Goal: Task Accomplishment & Management: Use online tool/utility

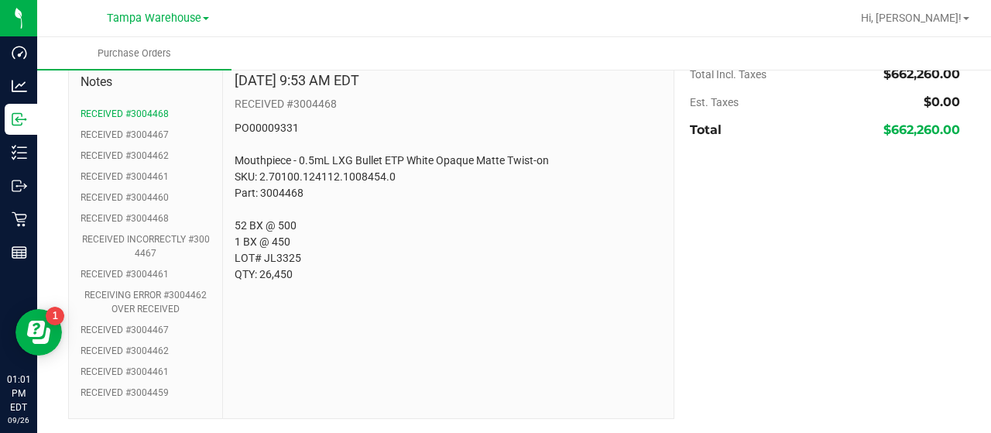
scroll to position [936, 0]
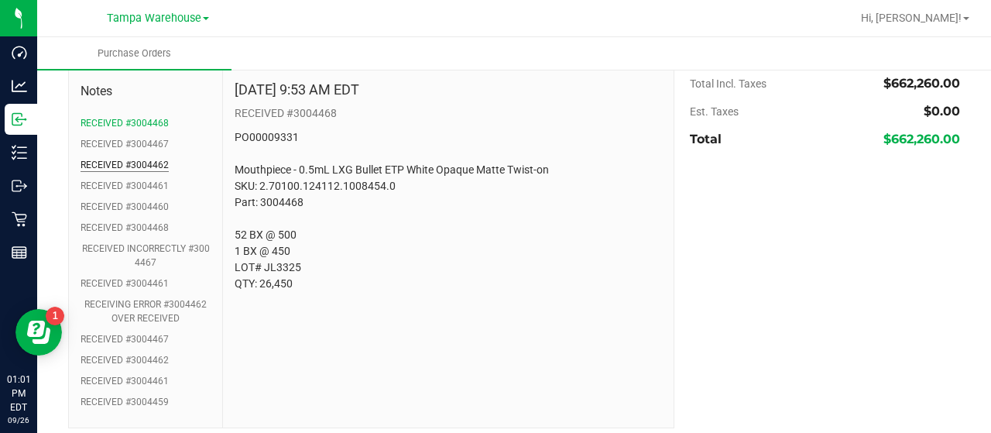
click at [141, 159] on button "RECEIVED #3004462" at bounding box center [125, 165] width 88 height 14
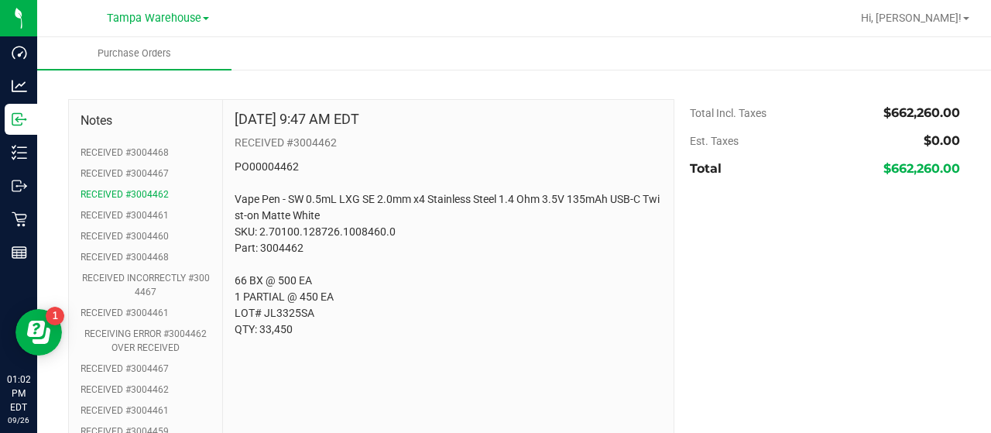
scroll to position [903, 0]
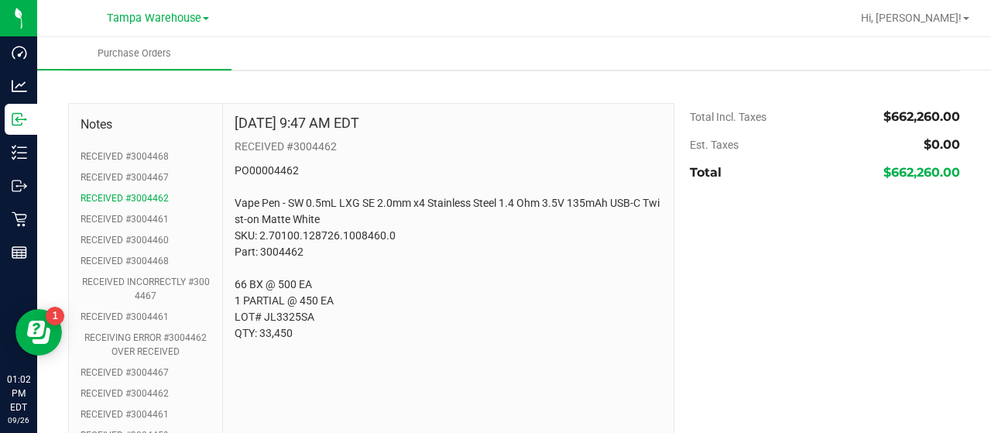
drag, startPoint x: 314, startPoint y: 247, endPoint x: 345, endPoint y: 247, distance: 31.7
click at [345, 247] on p "PO00004462 Vape Pen - SW 0.5mL LXG SE 2.0mm x4 Stainless Steel 1.4 Ohm 3.5V 135…" at bounding box center [448, 252] width 427 height 179
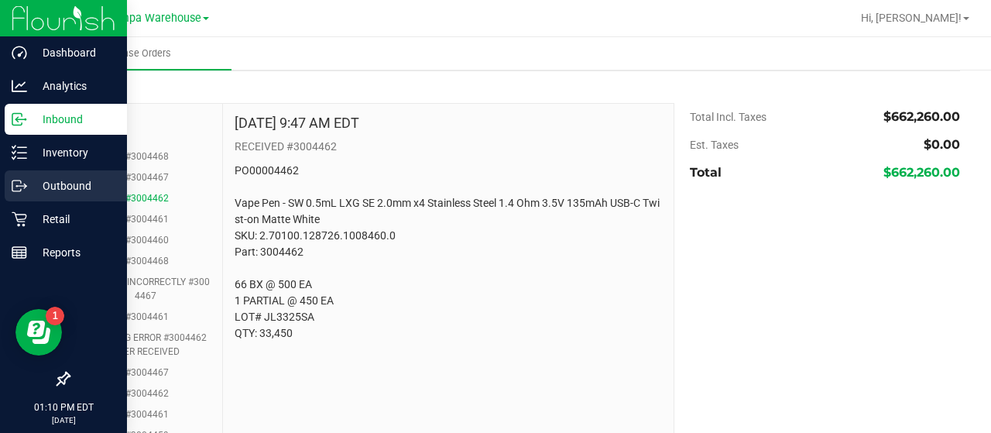
click at [33, 177] on p "Outbound" at bounding box center [73, 186] width 93 height 19
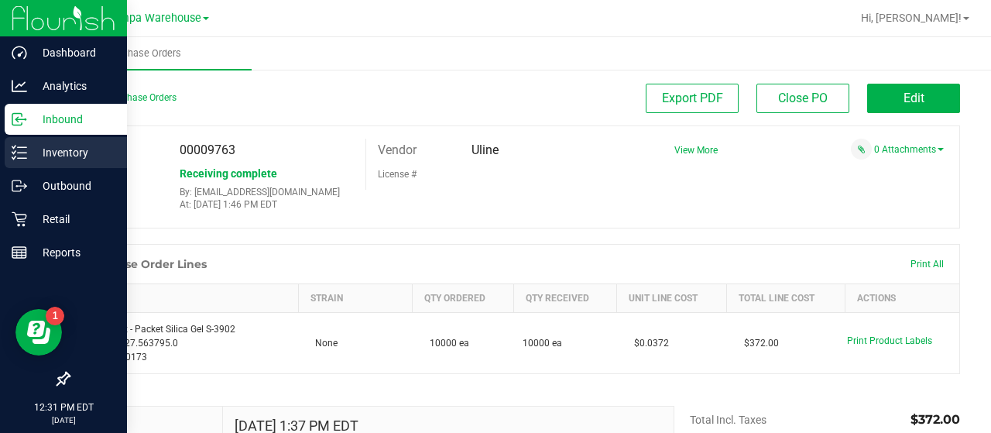
click at [77, 156] on p "Inventory" at bounding box center [73, 152] width 93 height 19
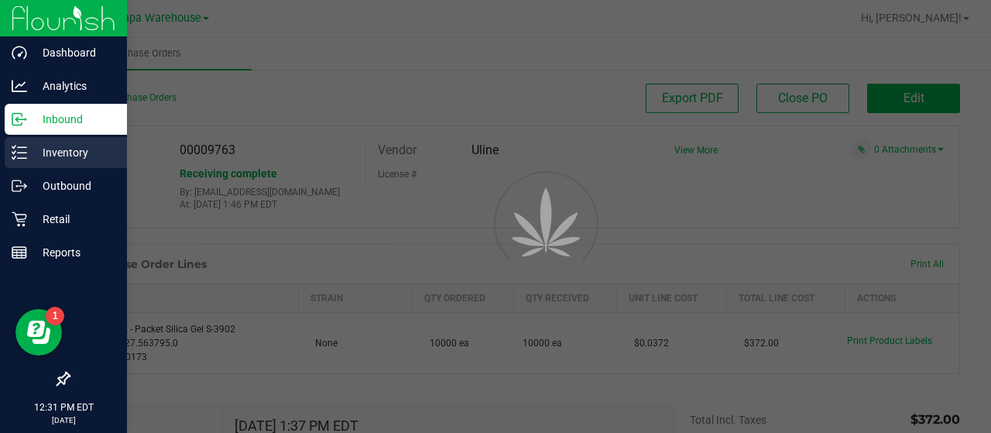
click at [77, 156] on p "Inventory" at bounding box center [73, 152] width 93 height 19
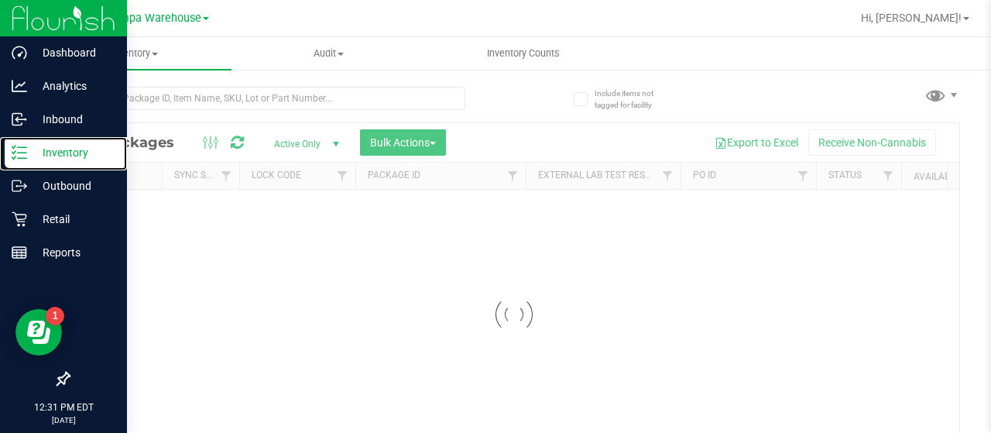
click at [77, 156] on p "Inventory" at bounding box center [73, 152] width 93 height 19
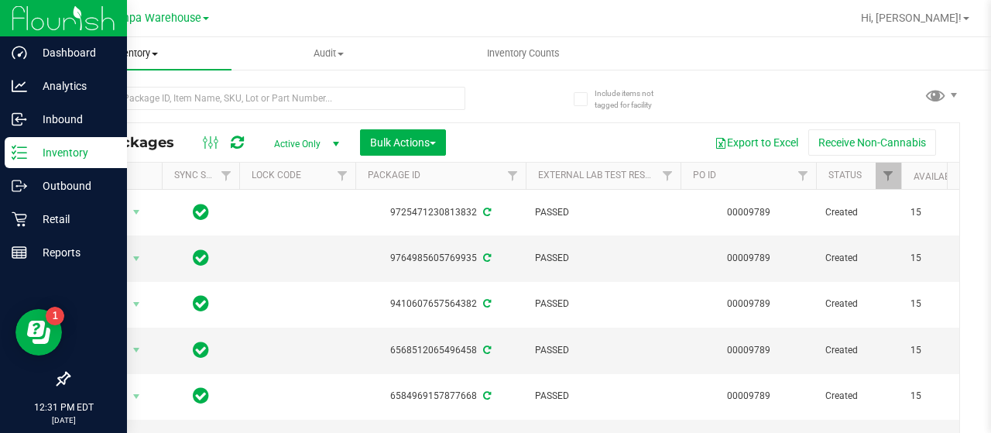
click at [146, 48] on span "Inventory" at bounding box center [134, 53] width 194 height 14
click at [111, 114] on span "All inventory" at bounding box center [89, 111] width 105 height 13
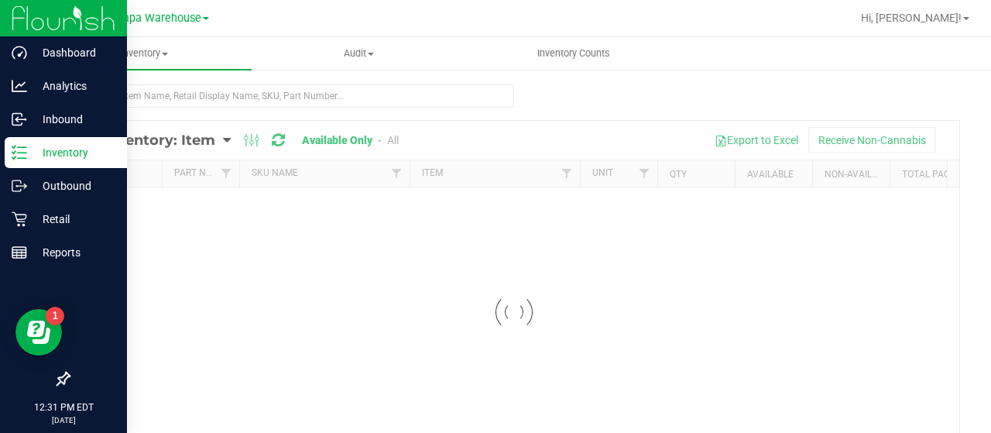
click at [204, 140] on div at bounding box center [514, 312] width 890 height 382
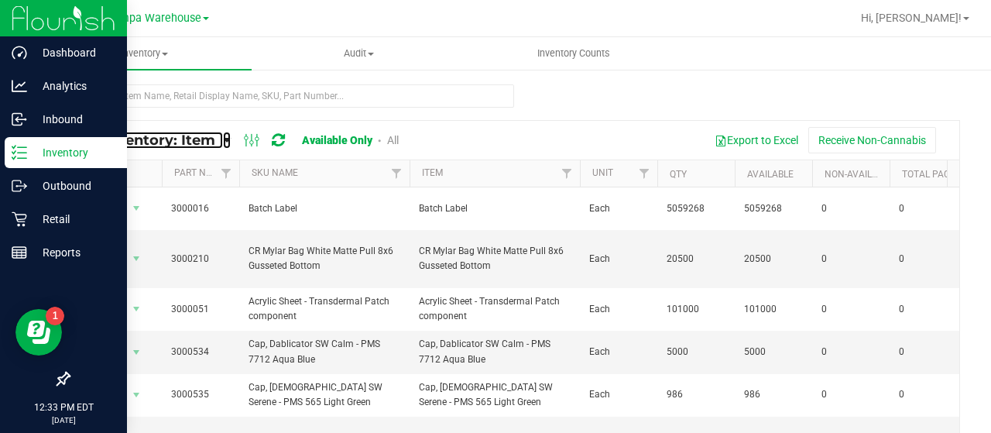
click at [204, 140] on span "All Inventory: Item" at bounding box center [148, 140] width 135 height 17
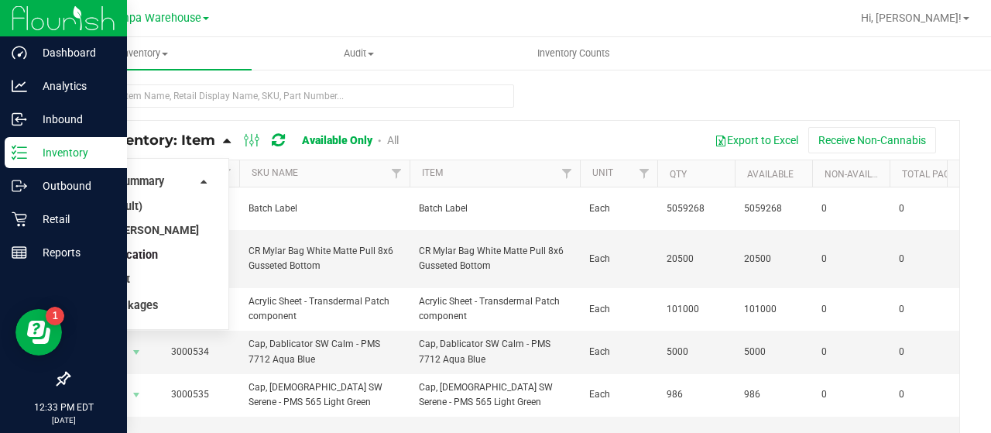
click at [138, 257] on span "Item by Location" at bounding box center [116, 255] width 84 height 13
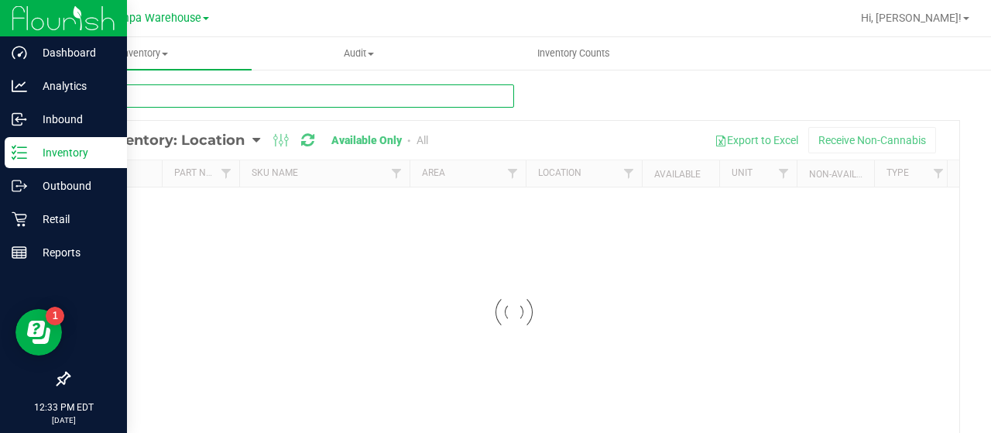
click at [272, 89] on input "text" at bounding box center [291, 95] width 446 height 23
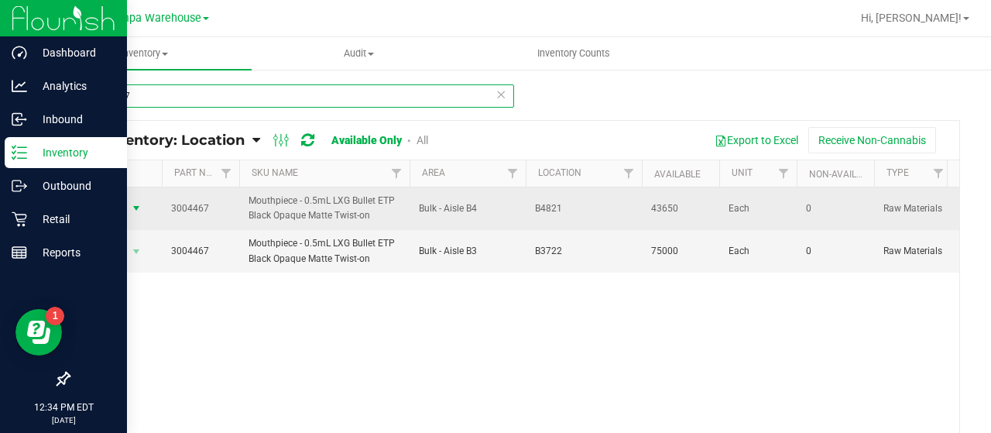
type input "3004467"
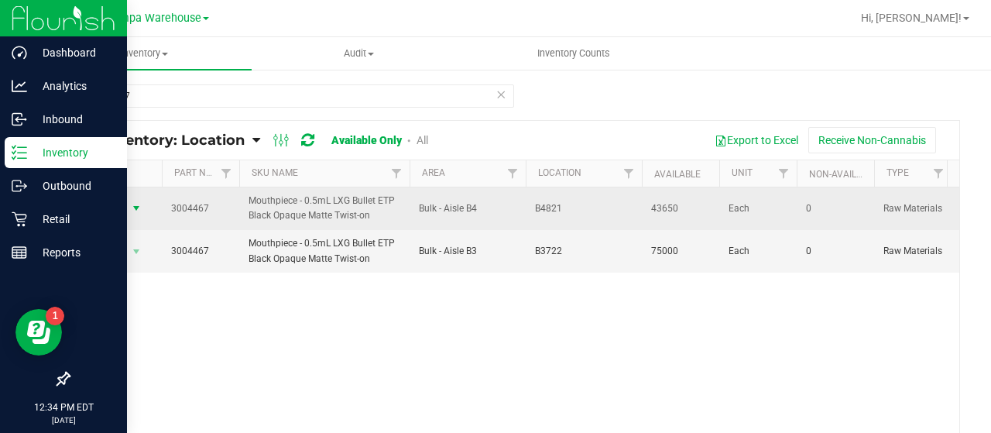
click at [127, 204] on span "select" at bounding box center [136, 208] width 19 height 22
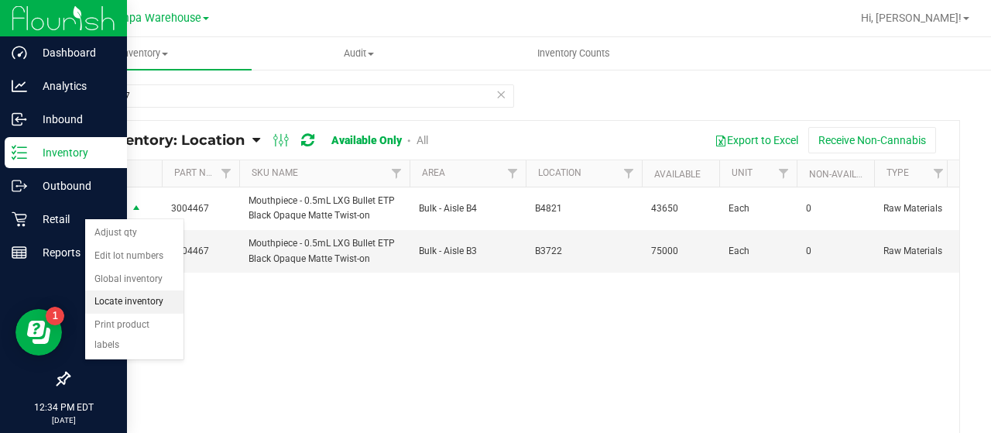
click at [116, 299] on li "Locate inventory" at bounding box center [134, 301] width 98 height 23
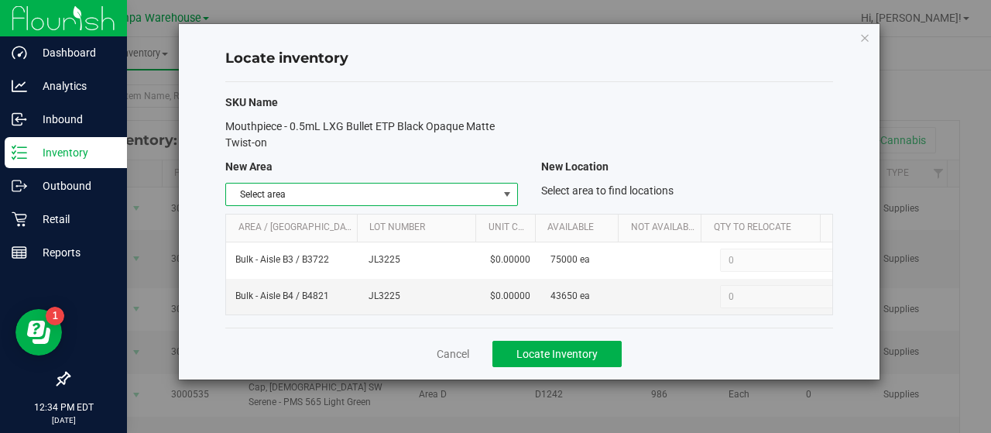
click at [506, 194] on span "select" at bounding box center [507, 194] width 12 height 12
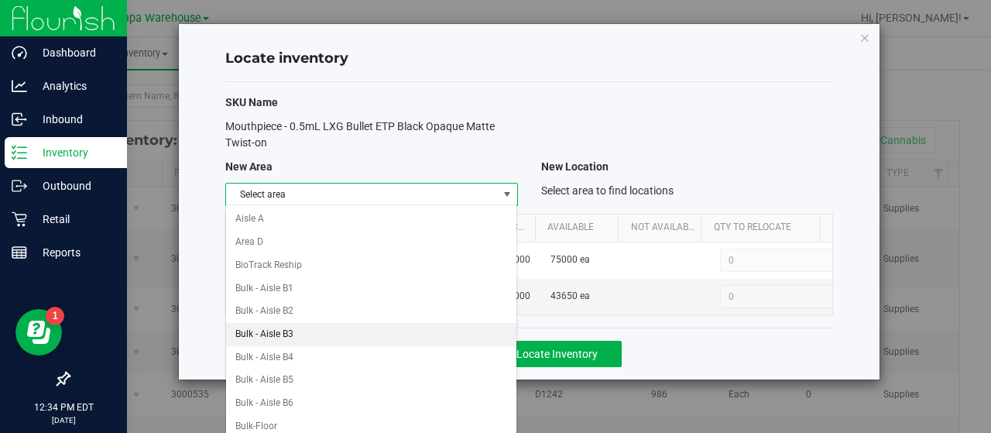
click at [308, 329] on li "Bulk - Aisle B3" at bounding box center [371, 334] width 291 height 23
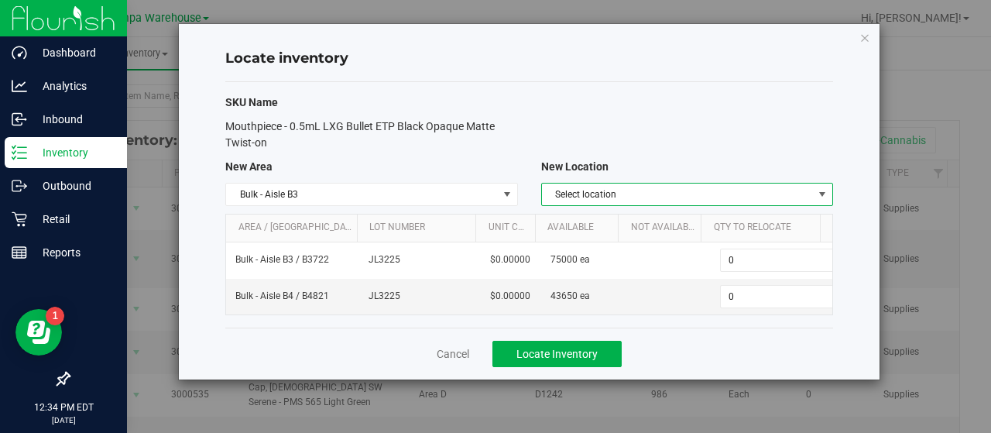
click at [753, 187] on span "Select location" at bounding box center [677, 194] width 271 height 22
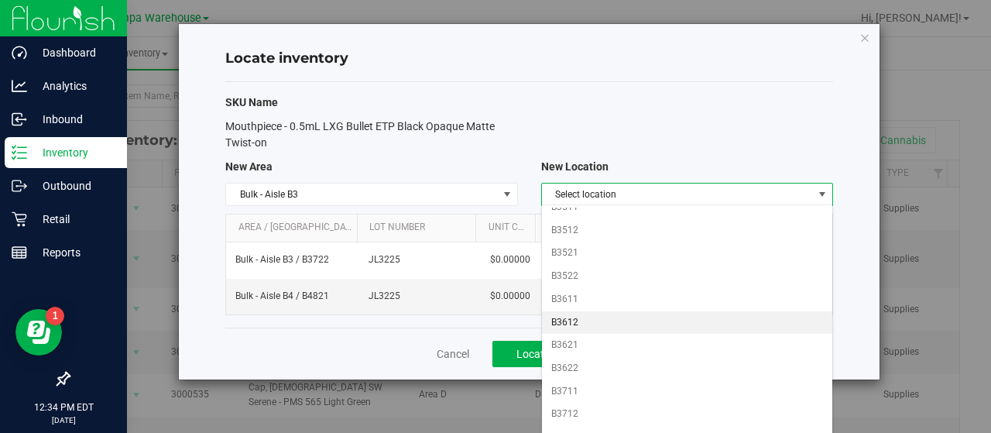
scroll to position [381, 0]
click at [598, 315] on li "B3612" at bounding box center [687, 321] width 291 height 23
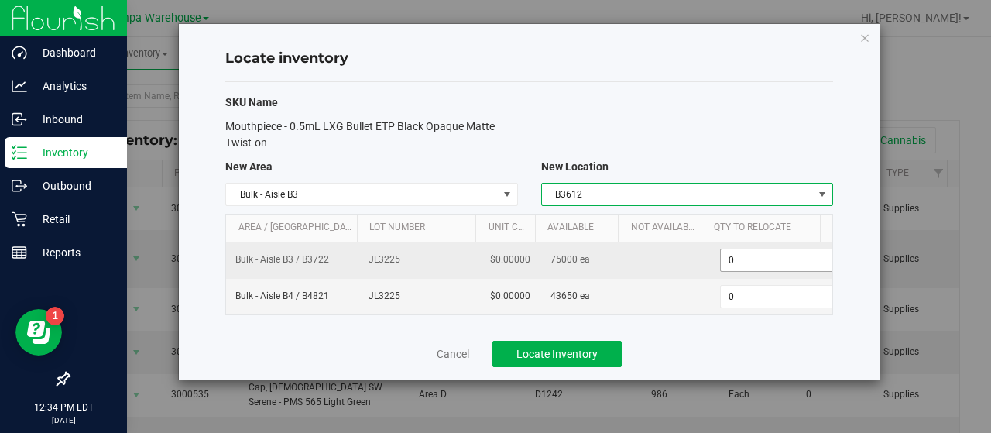
scroll to position [0, 5]
click at [749, 252] on span "0 0" at bounding box center [774, 260] width 115 height 23
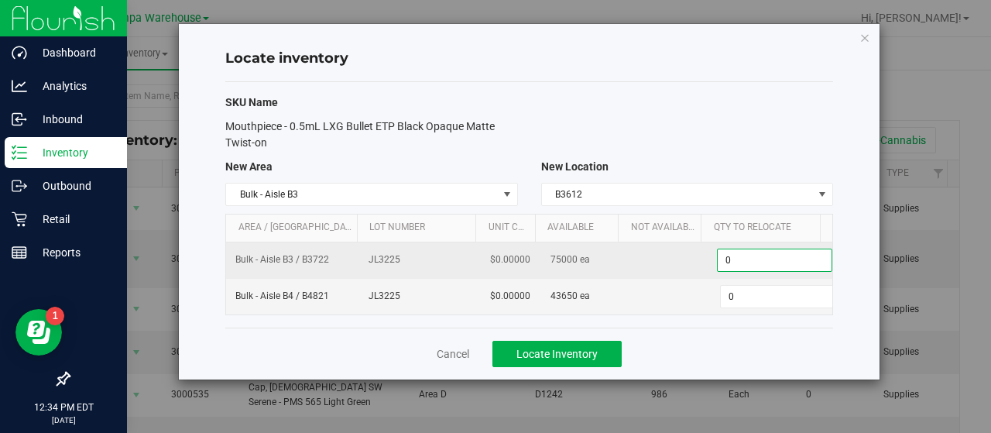
click at [749, 252] on input "0" at bounding box center [775, 260] width 114 height 22
type input "75000"
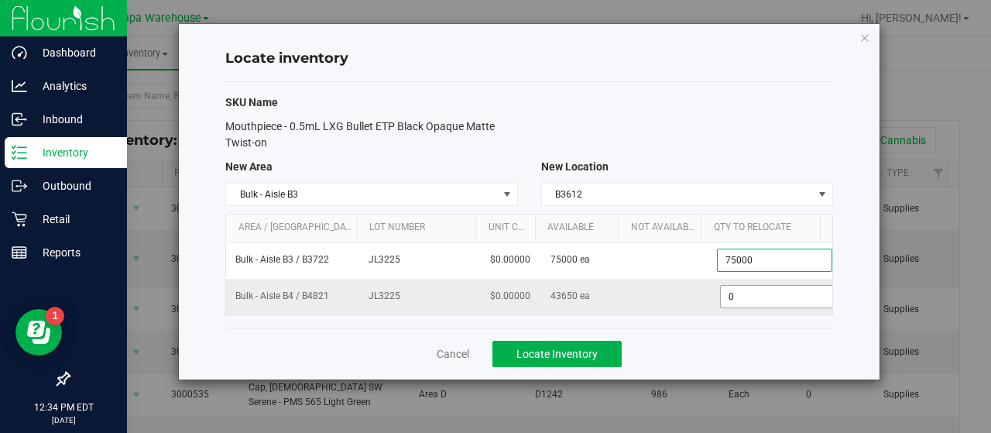
type input "75,000"
click at [743, 303] on span "0 0" at bounding box center [774, 296] width 115 height 23
click at [743, 303] on input "0" at bounding box center [775, 297] width 114 height 22
type input "43650"
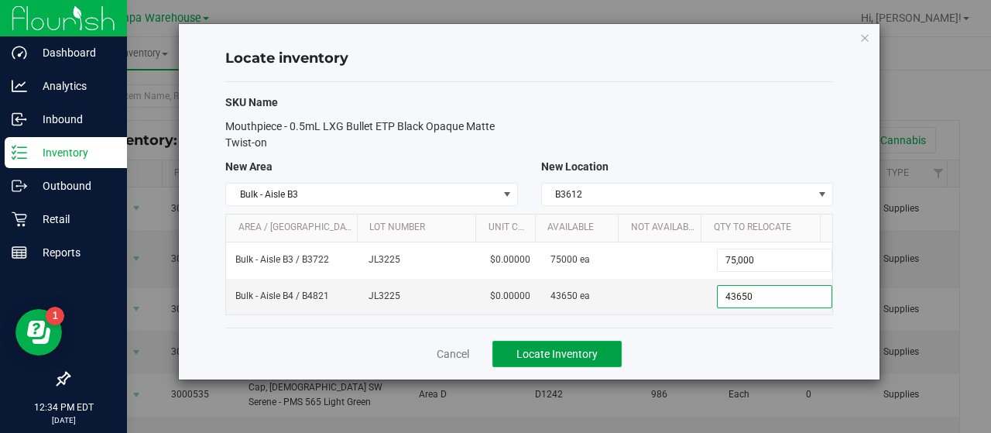
type input "43,650"
click at [571, 341] on button "Locate Inventory" at bounding box center [556, 354] width 129 height 26
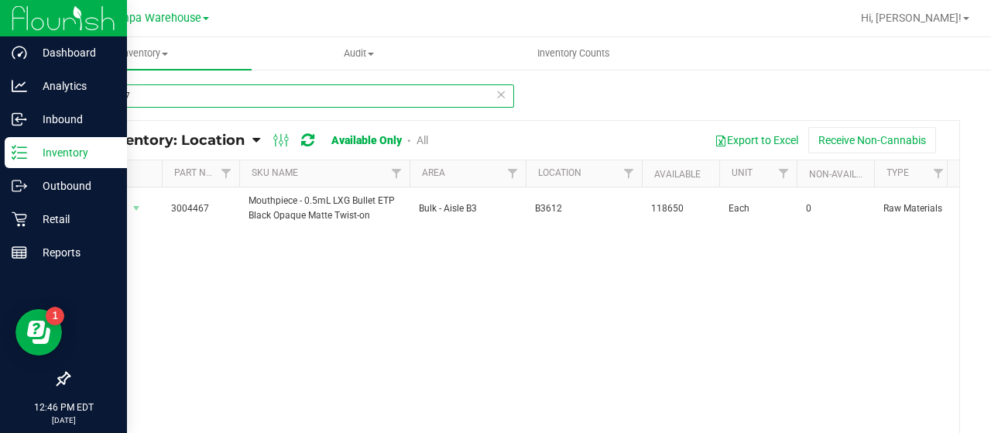
click at [196, 97] on input "3004467" at bounding box center [291, 95] width 446 height 23
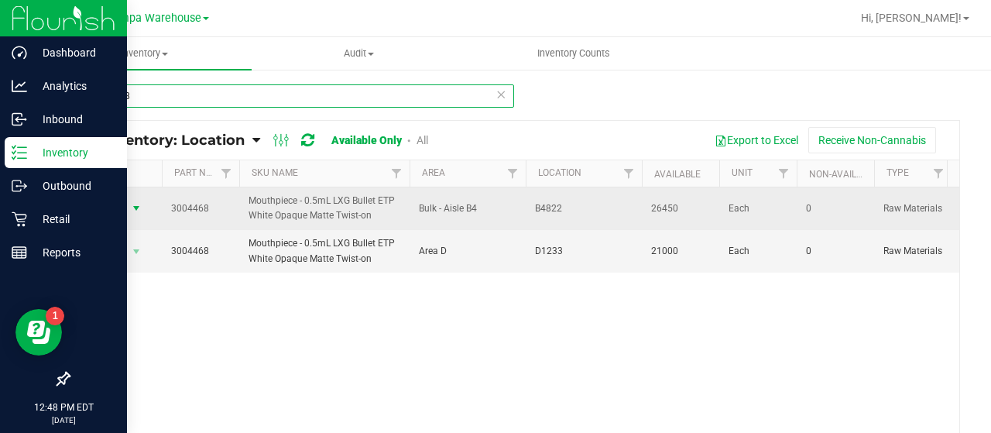
type input "3004468"
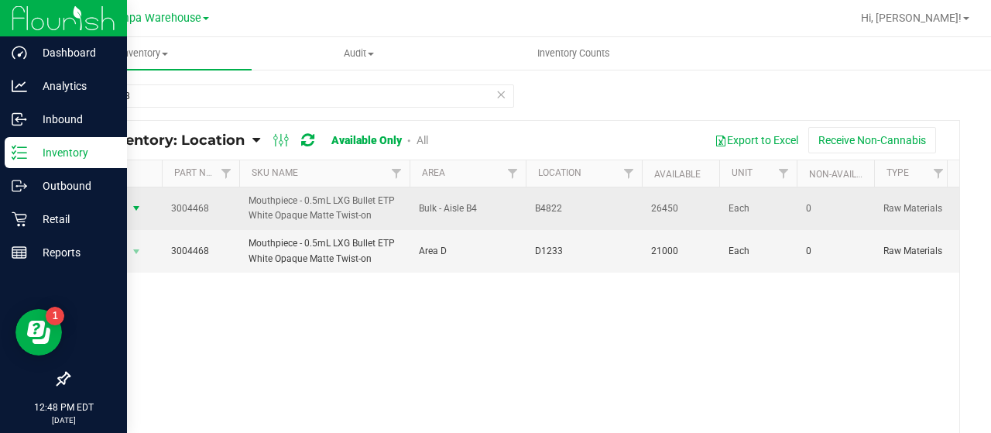
click at [122, 206] on span "Action" at bounding box center [105, 208] width 42 height 22
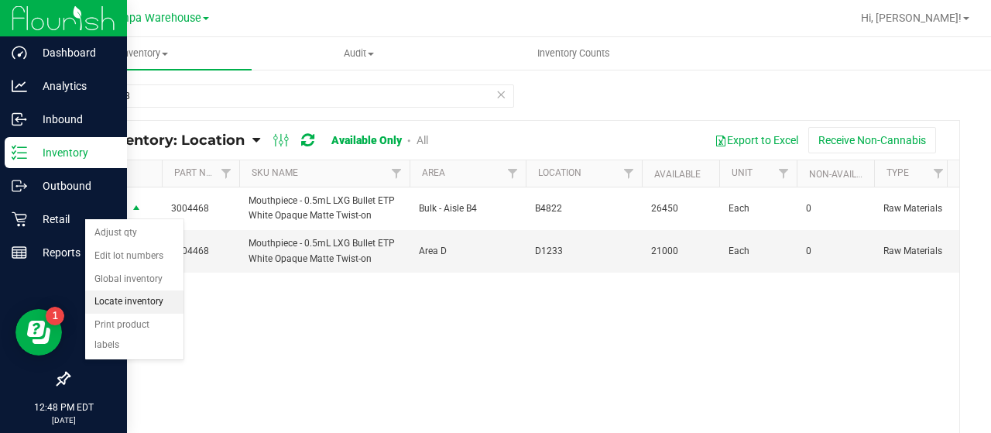
click at [122, 301] on li "Locate inventory" at bounding box center [134, 301] width 98 height 23
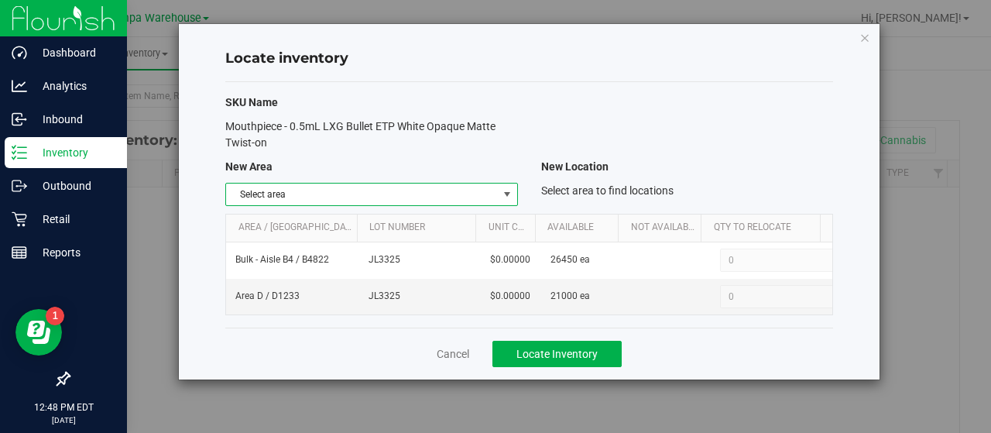
click at [509, 198] on span "select" at bounding box center [507, 194] width 12 height 12
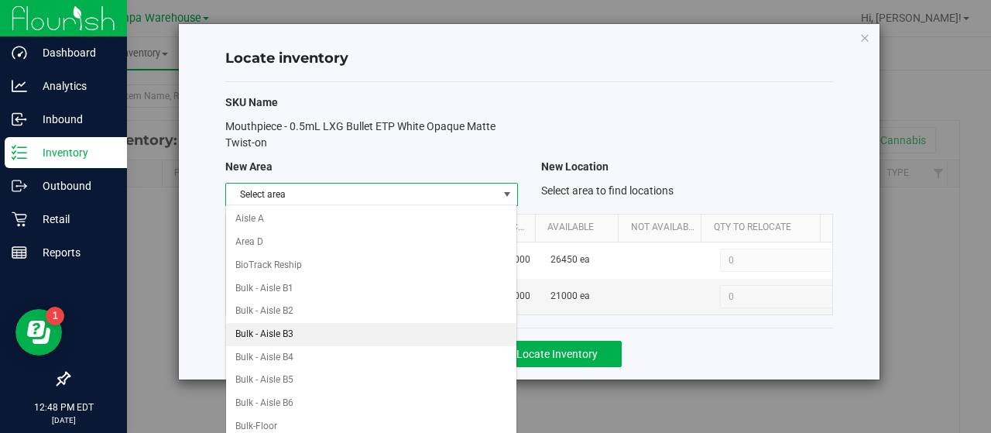
click at [290, 332] on li "Bulk - Aisle B3" at bounding box center [371, 334] width 291 height 23
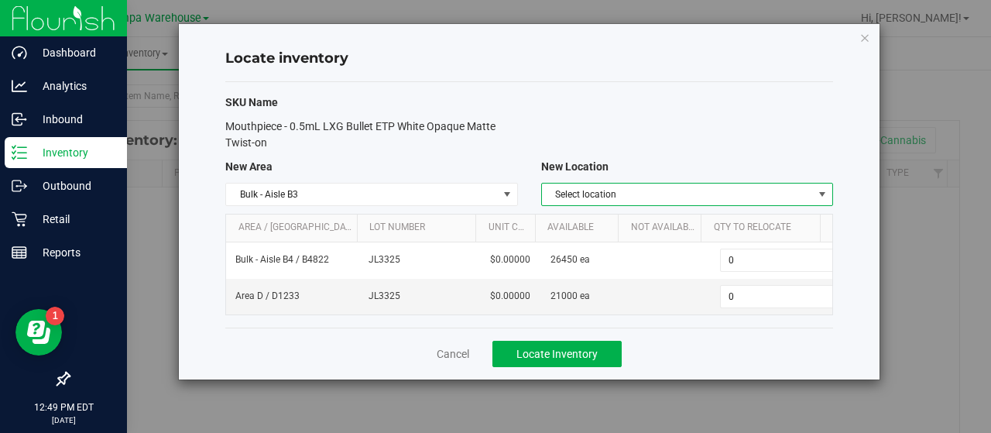
click at [729, 199] on span "Select location" at bounding box center [677, 194] width 271 height 22
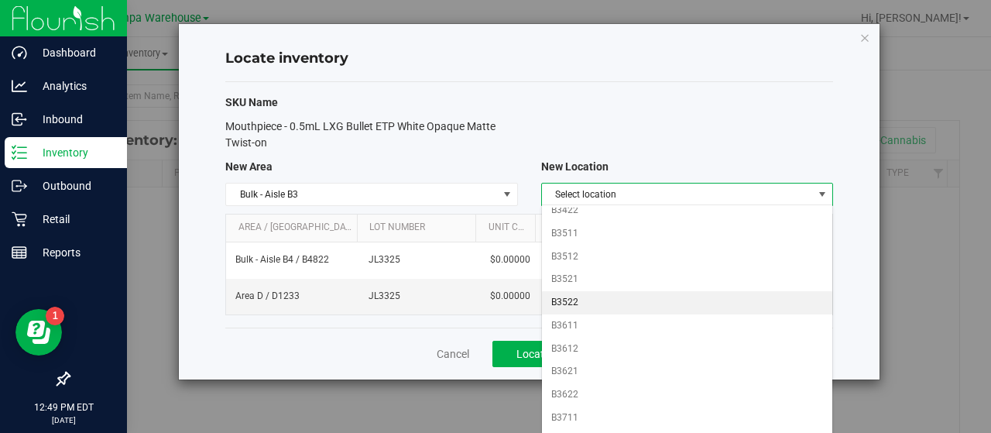
scroll to position [411, 0]
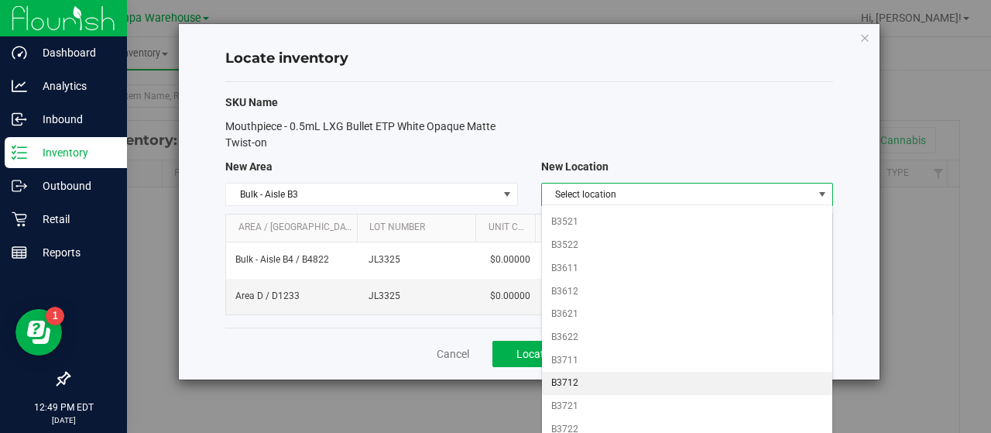
click at [572, 372] on li "B3712" at bounding box center [687, 383] width 291 height 23
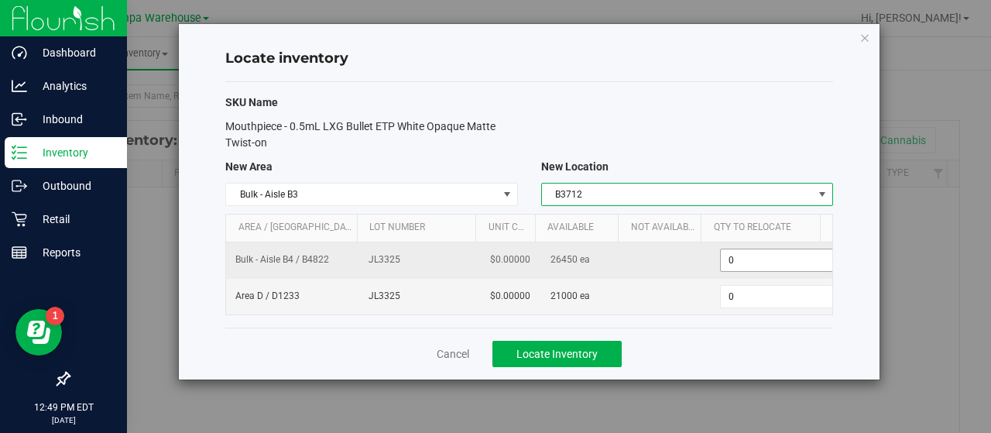
scroll to position [0, 5]
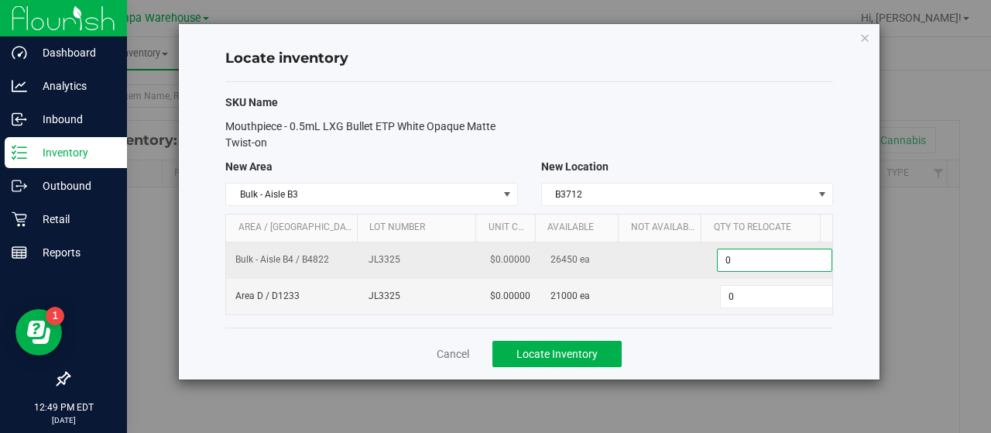
click at [724, 259] on span "0 0" at bounding box center [774, 260] width 115 height 23
click at [724, 259] on input "0" at bounding box center [775, 260] width 114 height 22
type input "26450"
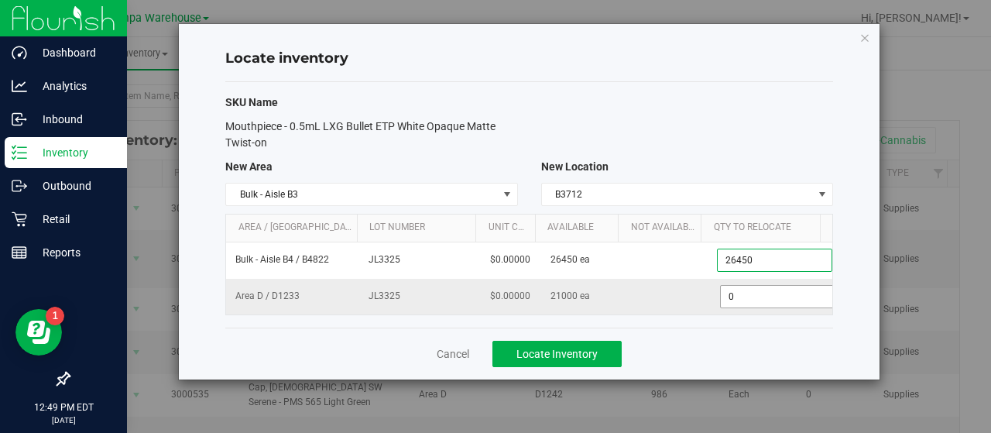
type input "26,450"
click at [736, 293] on span "0 0" at bounding box center [774, 296] width 115 height 23
click at [736, 293] on input "0" at bounding box center [775, 297] width 114 height 22
type input "21000"
type input "21,000"
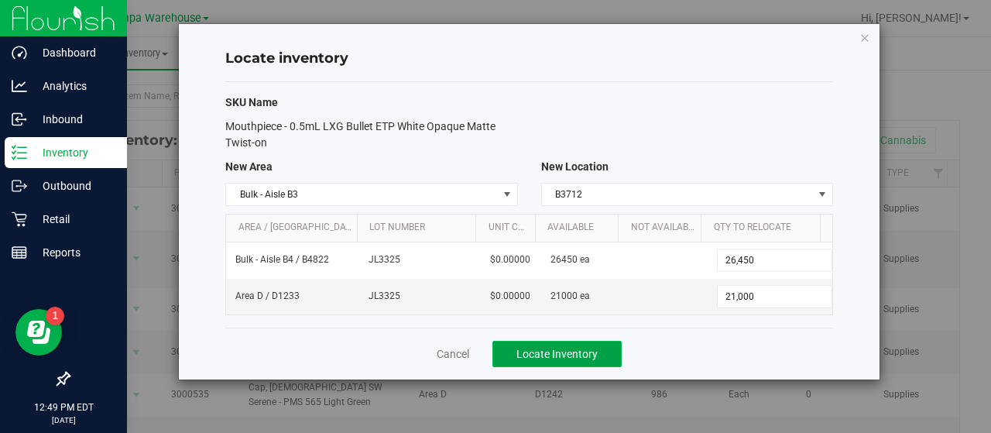
click at [557, 350] on span "Locate Inventory" at bounding box center [556, 354] width 81 height 12
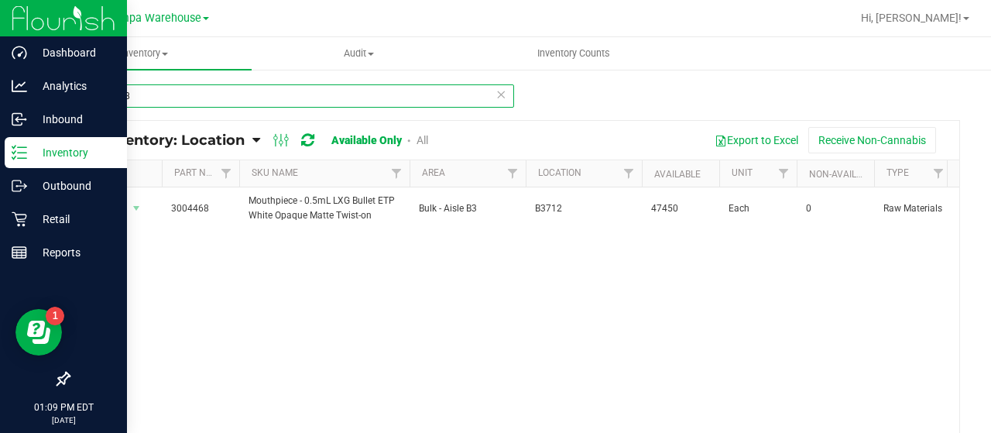
click at [358, 94] on input "3004468" at bounding box center [291, 95] width 446 height 23
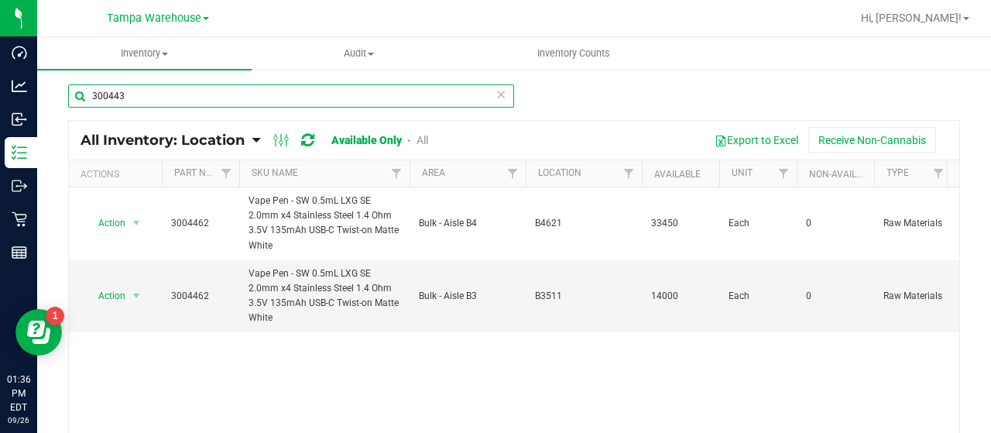
type input "3004430"
